Goal: Navigation & Orientation: Find specific page/section

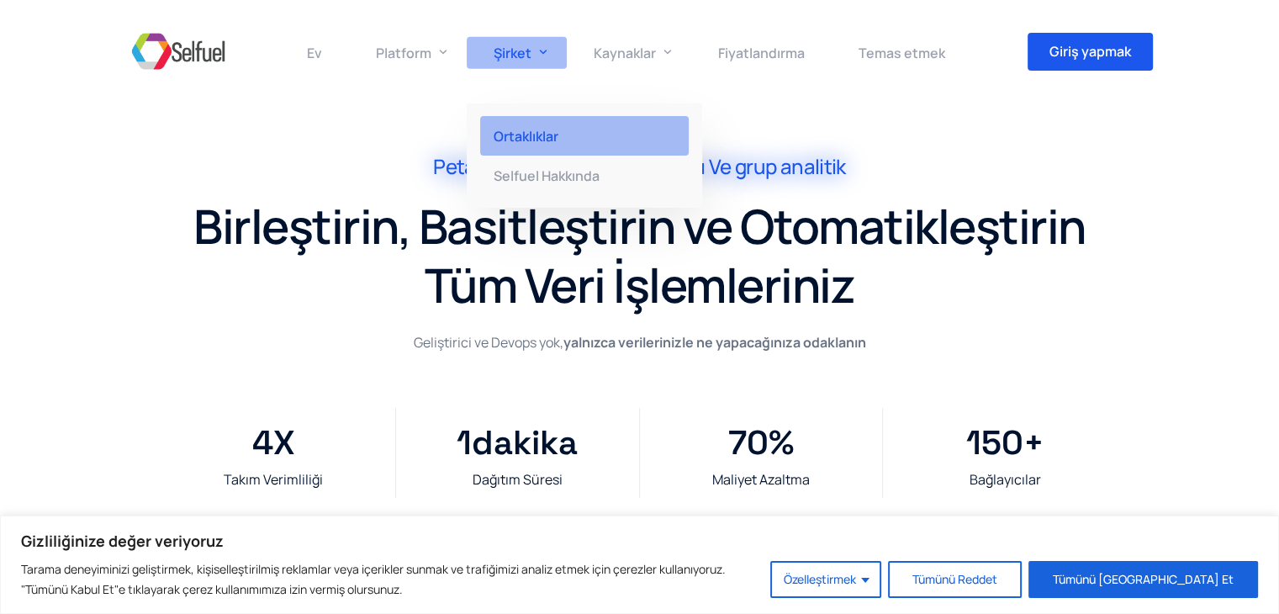
click at [521, 132] on font "Ortaklıklar" at bounding box center [526, 136] width 65 height 18
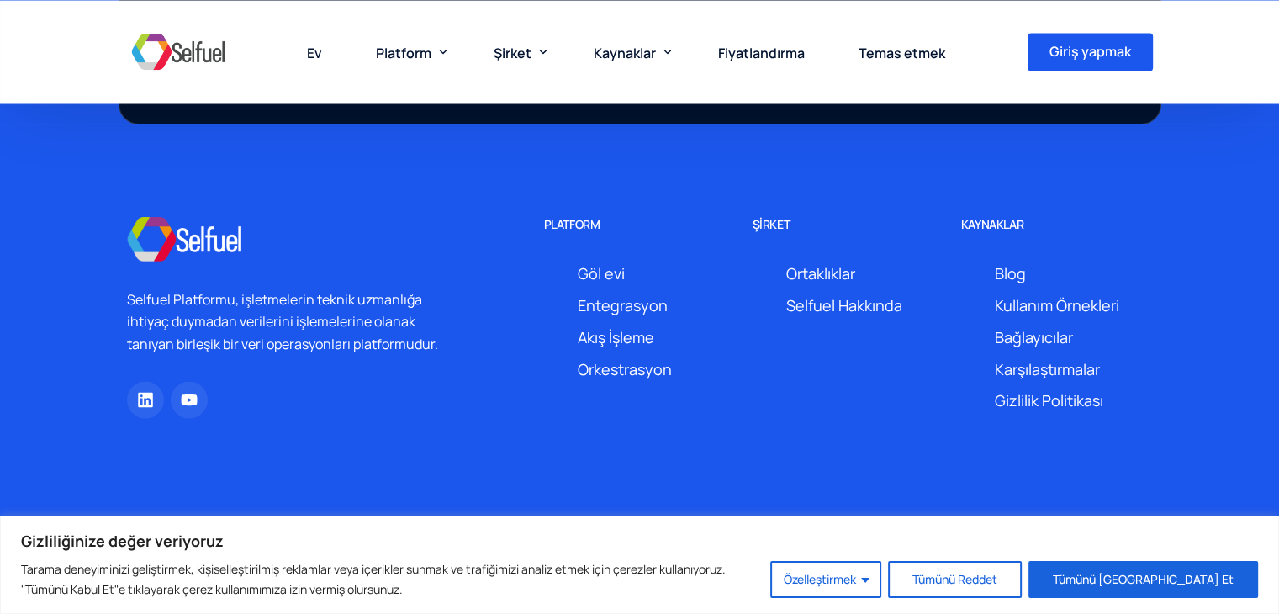
scroll to position [3132, 0]
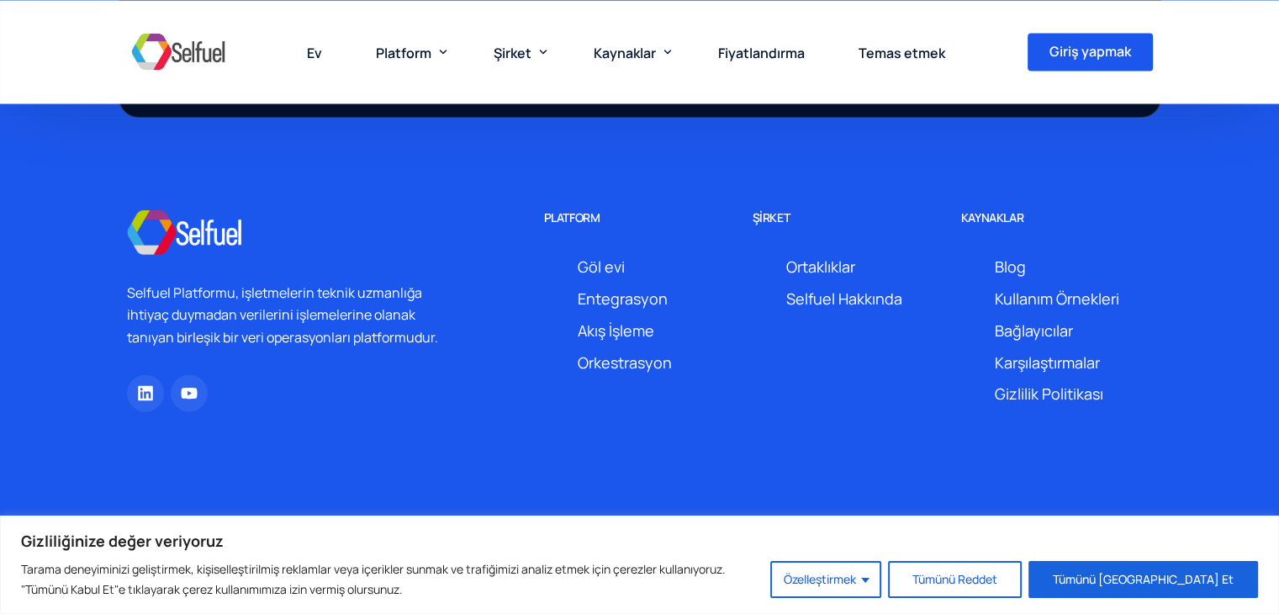
click at [1023, 298] on font "Kullanım Örnekleri" at bounding box center [1057, 298] width 124 height 20
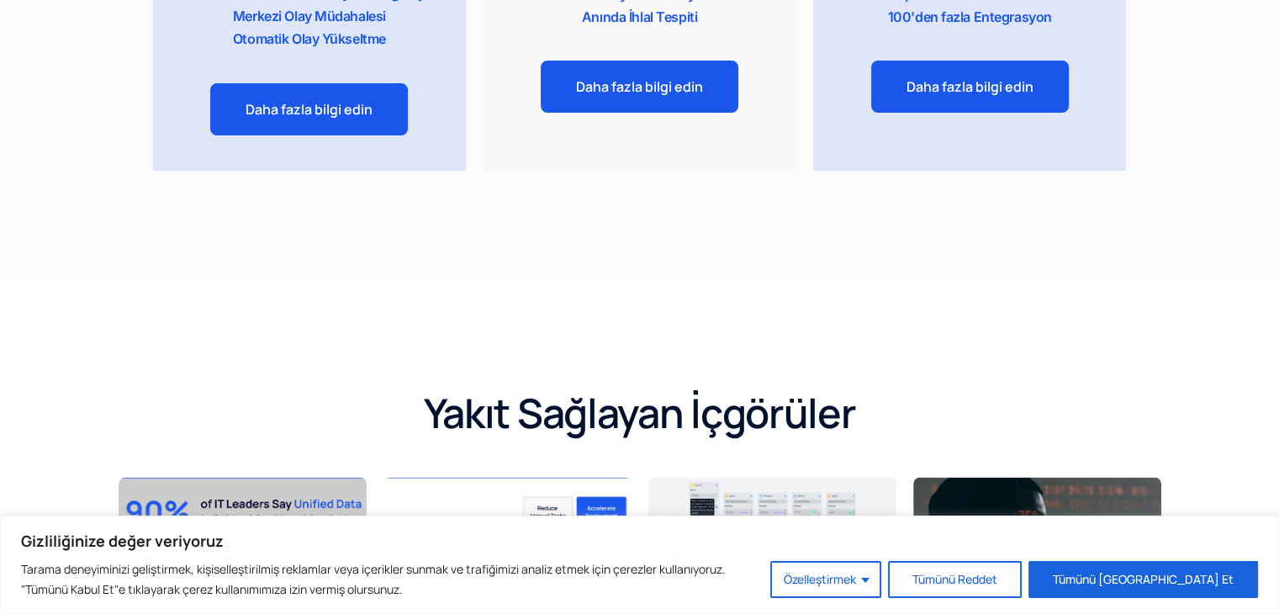
scroll to position [3111, 0]
